Goal: Task Accomplishment & Management: Use online tool/utility

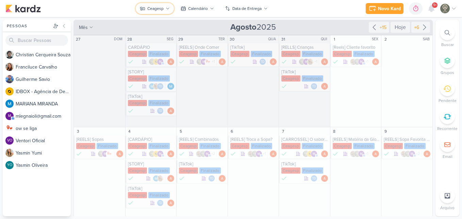
click at [146, 10] on button "Ceagesp" at bounding box center [155, 8] width 38 height 11
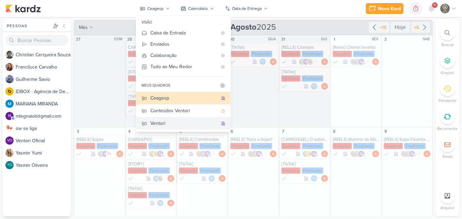
click at [171, 119] on button "Ventori" at bounding box center [183, 123] width 95 height 13
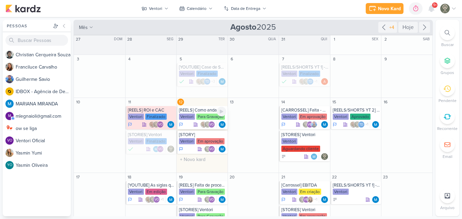
click at [198, 118] on div "Para Gravação" at bounding box center [210, 116] width 29 height 6
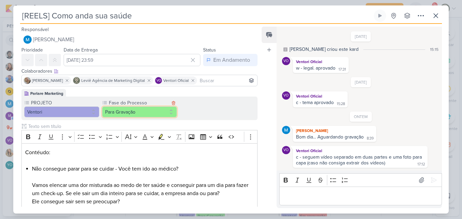
click at [145, 116] on button "Para Gravação" at bounding box center [139, 111] width 75 height 11
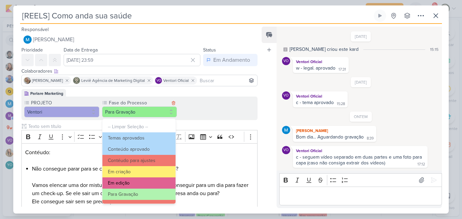
click at [154, 180] on button "Em edição" at bounding box center [139, 182] width 74 height 11
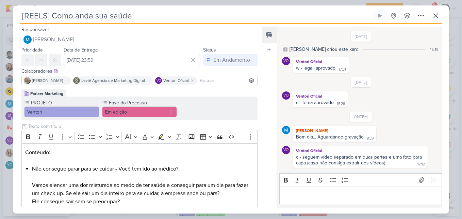
scroll to position [159, 0]
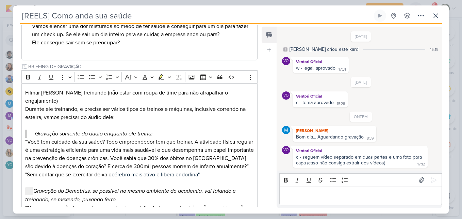
drag, startPoint x: 256, startPoint y: 155, endPoint x: 257, endPoint y: 185, distance: 29.7
drag, startPoint x: 256, startPoint y: 170, endPoint x: 260, endPoint y: 205, distance: 35.2
click at [260, 205] on div "Responsável [PERSON_NAME] Nenhum contato encontrado create new contact Novo Con…" at bounding box center [136, 115] width 247 height 181
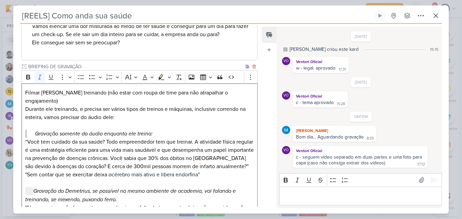
click at [251, 182] on p "“Você tem cuidado da sua saúde? Todo empreendedor tem que treinar. A atividade …" at bounding box center [139, 171] width 229 height 66
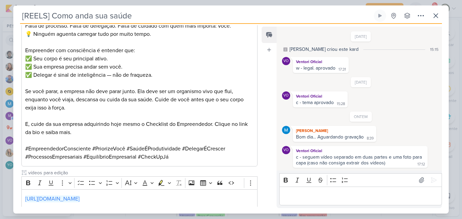
scroll to position [608, 0]
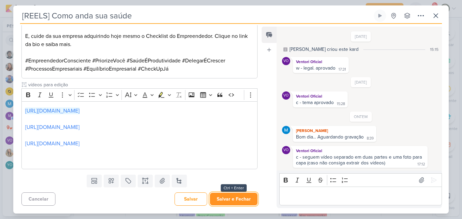
click at [242, 200] on button "Salvar e Fechar" at bounding box center [234, 198] width 48 height 13
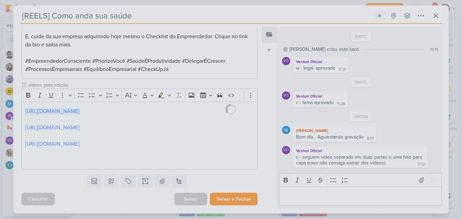
scroll to position [608, 0]
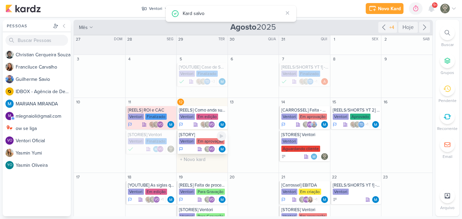
click at [200, 141] on div "Em aprovação" at bounding box center [210, 141] width 28 height 6
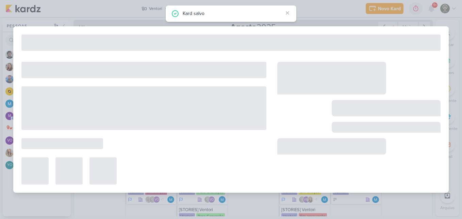
type input "[STORY]"
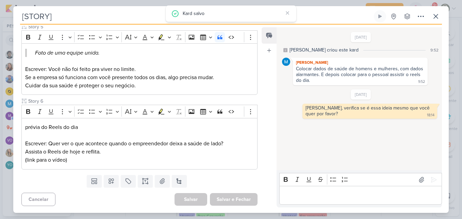
scroll to position [11, 0]
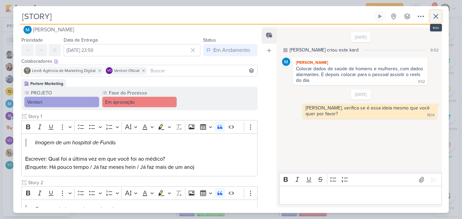
click at [432, 22] on button at bounding box center [436, 16] width 12 height 12
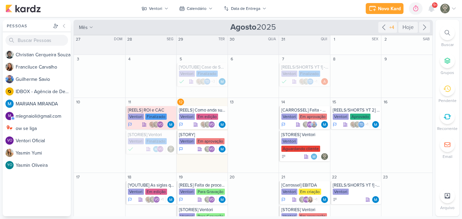
click at [290, 6] on div "Novo Kard Ctrl + k 0h0m Sessão desligada... Hoje 0h0m Semana 0h0m Mês 0h0m" at bounding box center [230, 8] width 451 height 17
